Goal: Information Seeking & Learning: Learn about a topic

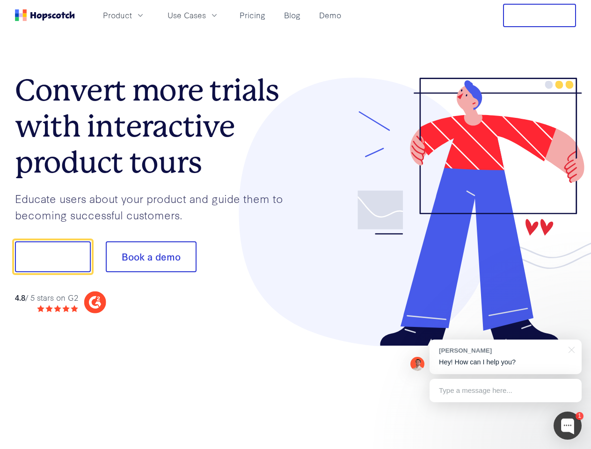
click at [296, 224] on div at bounding box center [436, 212] width 281 height 269
click at [132, 15] on span "Product" at bounding box center [117, 15] width 29 height 12
click at [206, 15] on span "Use Cases" at bounding box center [186, 15] width 38 height 12
click at [539, 15] on button "Free Trial" at bounding box center [539, 15] width 73 height 23
click at [52, 257] on button "Show me!" at bounding box center [53, 256] width 76 height 31
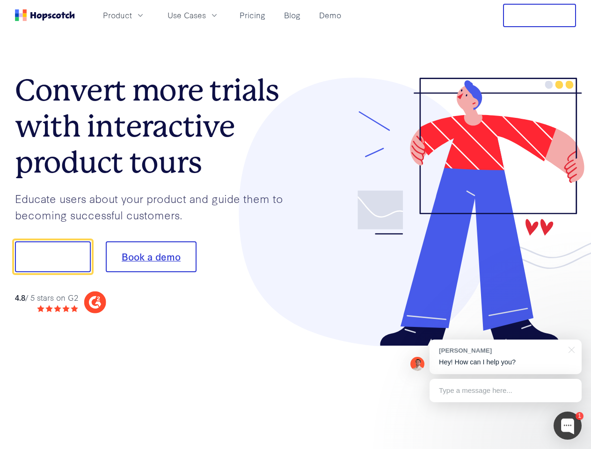
click at [151, 257] on button "Book a demo" at bounding box center [151, 256] width 91 height 31
click at [567, 426] on div at bounding box center [567, 426] width 28 height 28
click at [505, 357] on div "[PERSON_NAME] Hey! How can I help you?" at bounding box center [505, 357] width 152 height 35
click at [570, 349] on div at bounding box center [493, 318] width 175 height 187
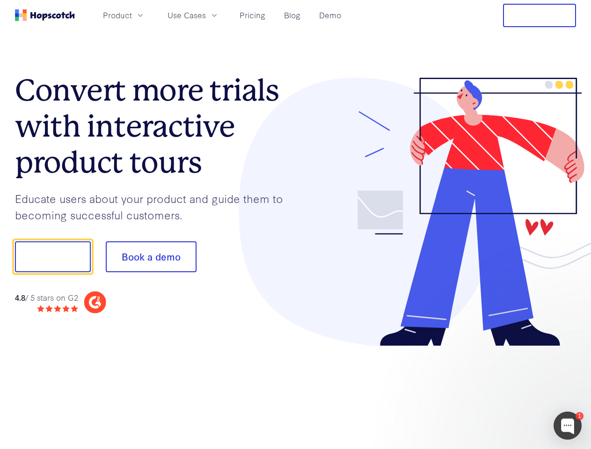
click at [505, 390] on div at bounding box center [493, 318] width 175 height 187
